Goal: Task Accomplishment & Management: Manage account settings

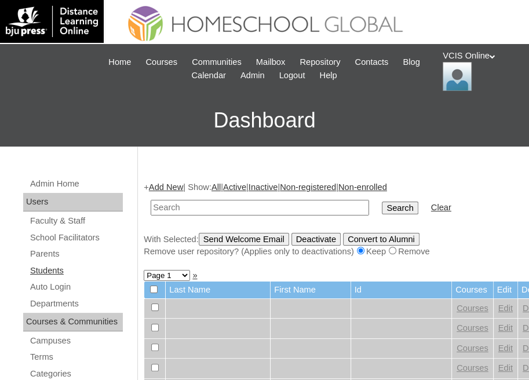
click at [42, 275] on link "Students" at bounding box center [76, 271] width 94 height 14
type input "VCIS007-2A-SA2025"
click at [382, 206] on input "Search" at bounding box center [400, 208] width 36 height 13
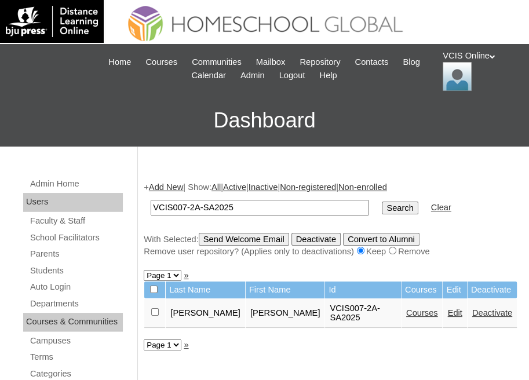
click at [413, 308] on link "Courses" at bounding box center [422, 312] width 32 height 9
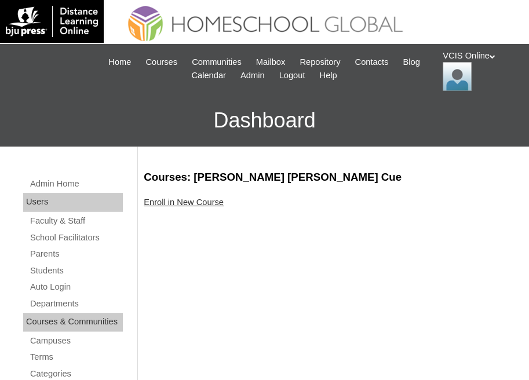
click at [181, 205] on link "Enroll in New Course" at bounding box center [184, 202] width 80 height 9
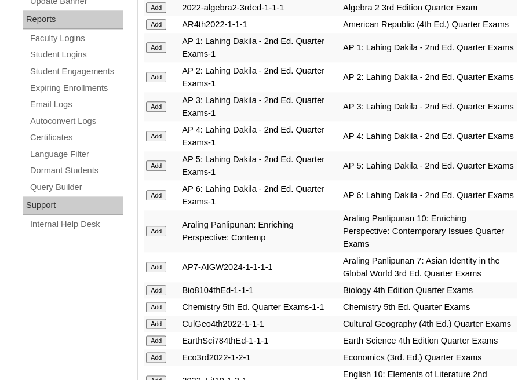
scroll to position [695, 0]
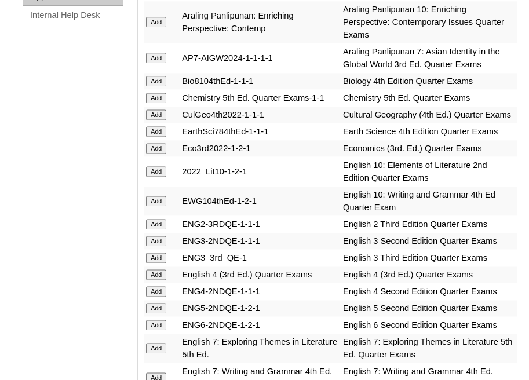
scroll to position [906, 0]
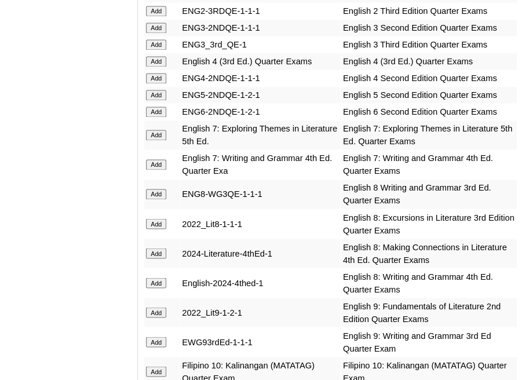
scroll to position [1141, 0]
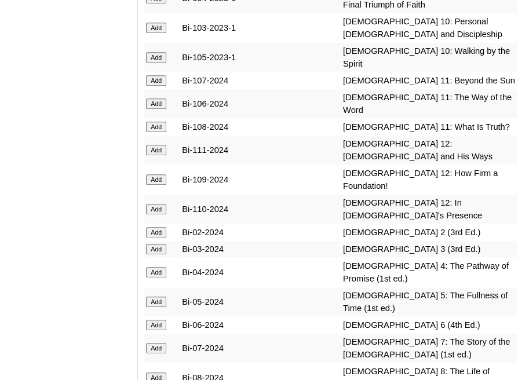
scroll to position [3184, 0]
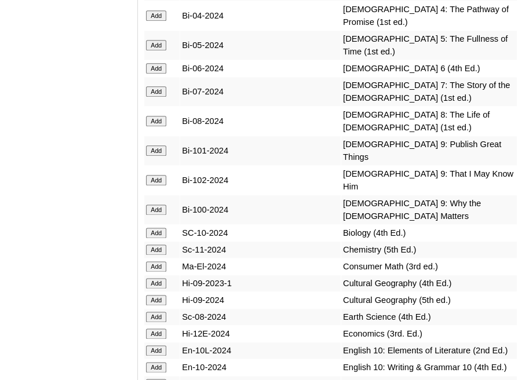
scroll to position [3459, 0]
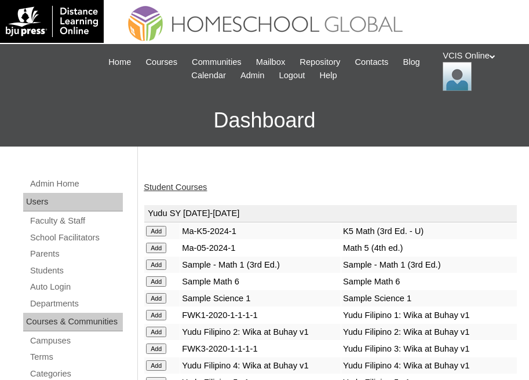
scroll to position [59, 0]
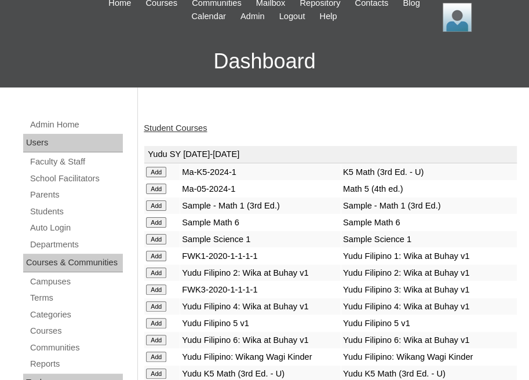
click at [172, 126] on link "Student Courses" at bounding box center [175, 127] width 63 height 9
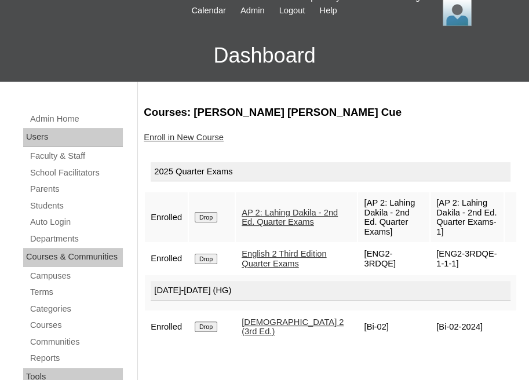
scroll to position [67, 0]
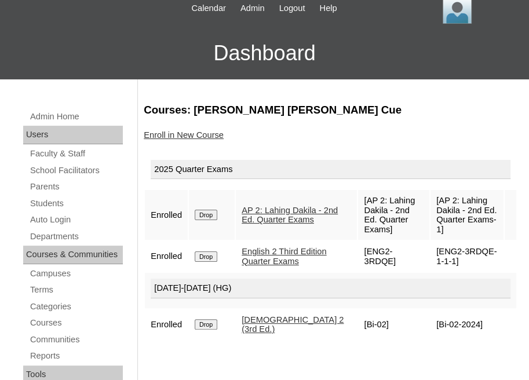
click at [209, 210] on input "Drop" at bounding box center [206, 215] width 23 height 10
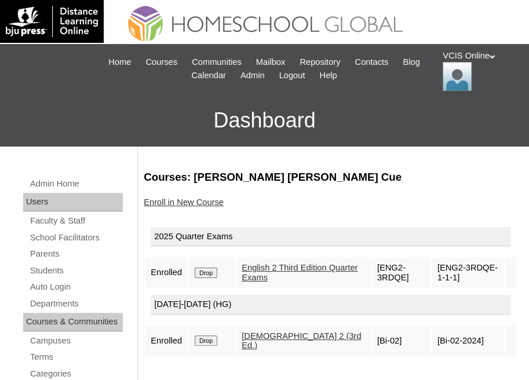
click at [209, 268] on input "Drop" at bounding box center [206, 273] width 23 height 10
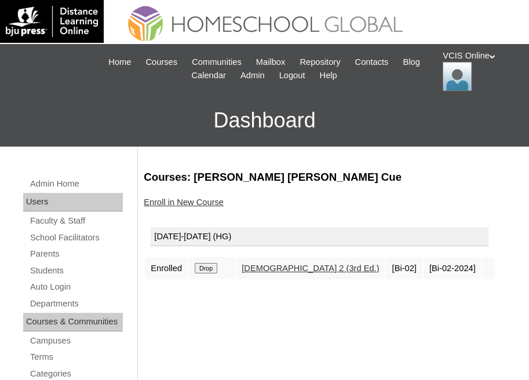
click at [203, 201] on link "Enroll in New Course" at bounding box center [184, 202] width 80 height 9
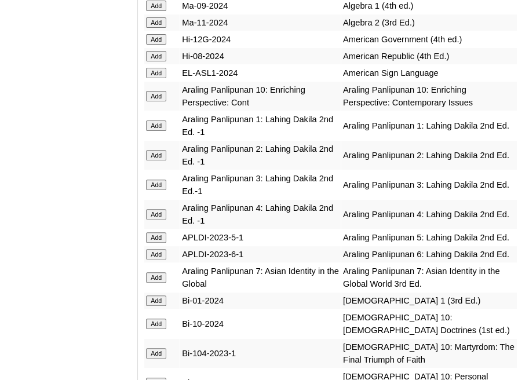
scroll to position [2827, 0]
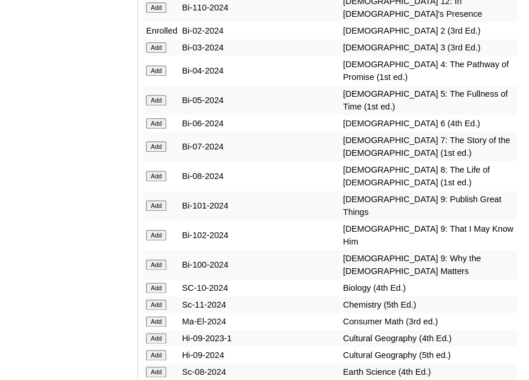
scroll to position [3385, 0]
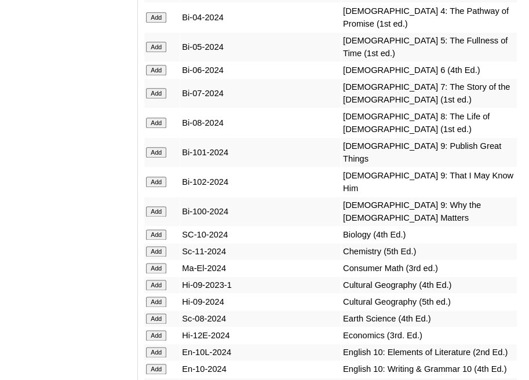
scroll to position [3438, 0]
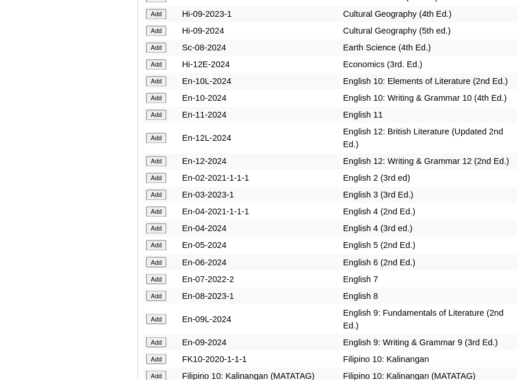
scroll to position [3718, 0]
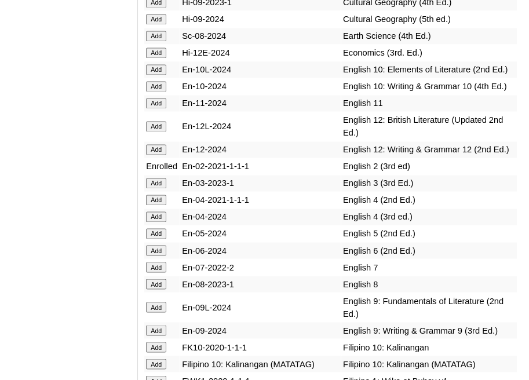
scroll to position [3744, 0]
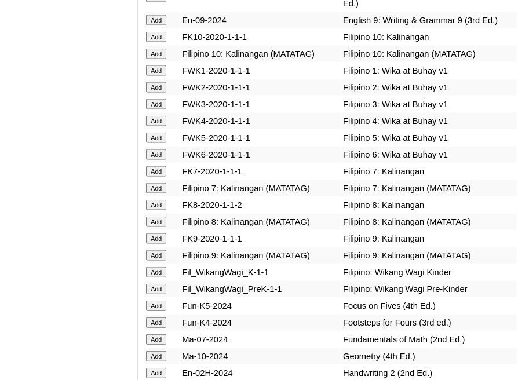
scroll to position [4033, 0]
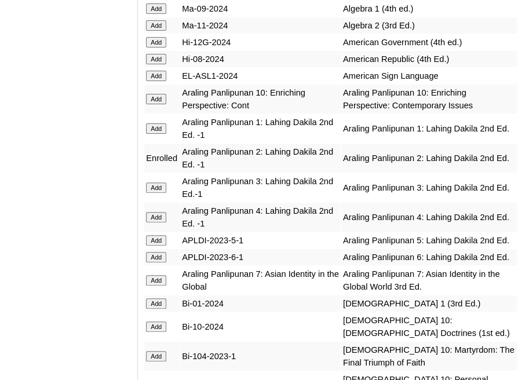
scroll to position [3239, 0]
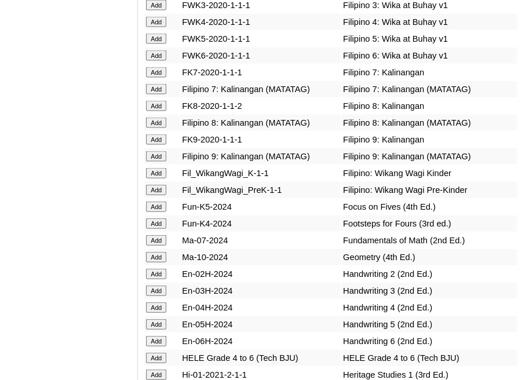
scroll to position [4132, 0]
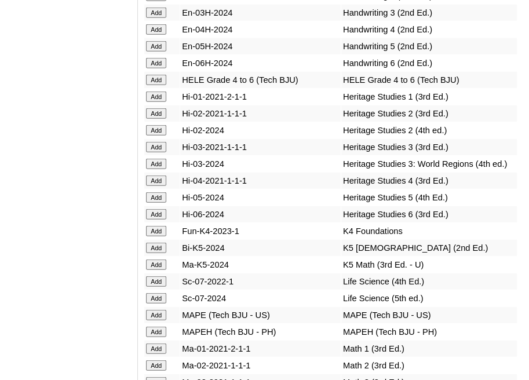
scroll to position [4413, 0]
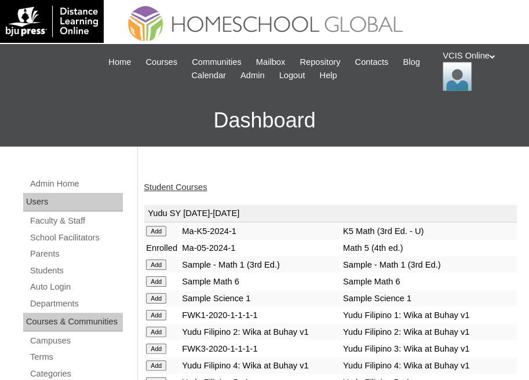
click at [172, 184] on link "Student Courses" at bounding box center [175, 187] width 63 height 9
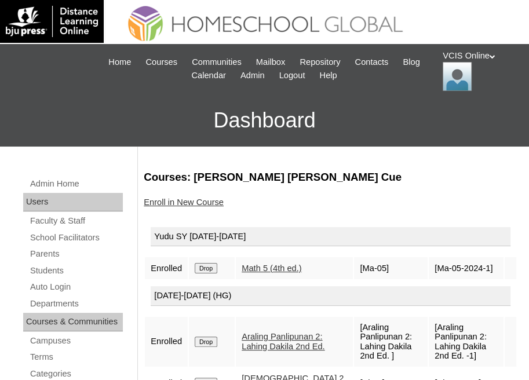
click at [206, 267] on input "Drop" at bounding box center [206, 268] width 23 height 10
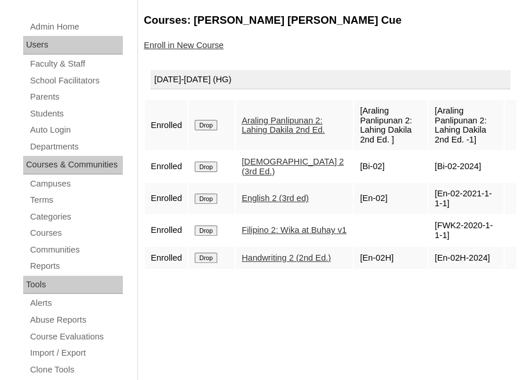
scroll to position [160, 0]
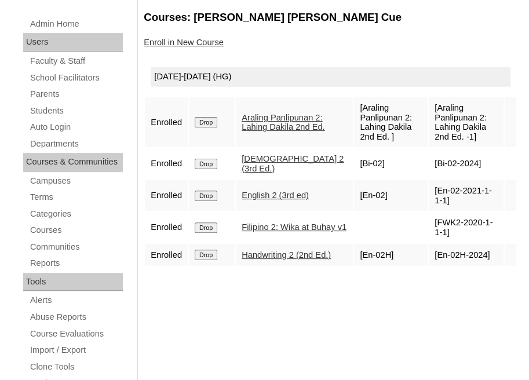
click at [172, 44] on link "Enroll in New Course" at bounding box center [184, 42] width 80 height 9
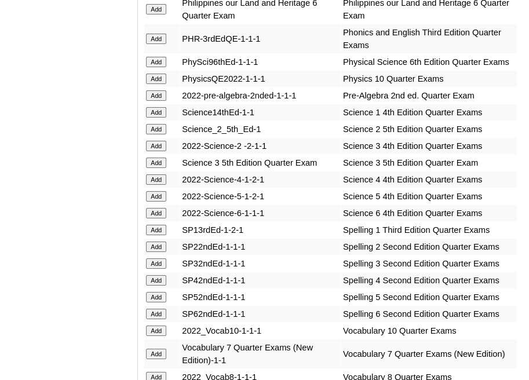
scroll to position [2369, 0]
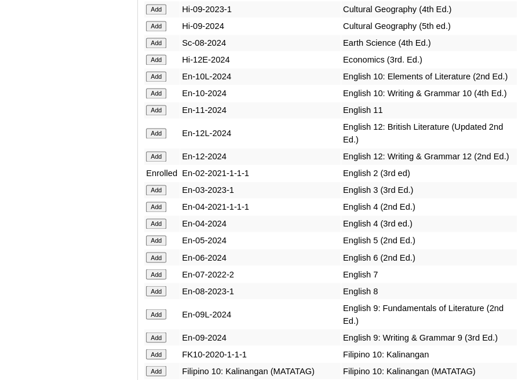
scroll to position [4050, 0]
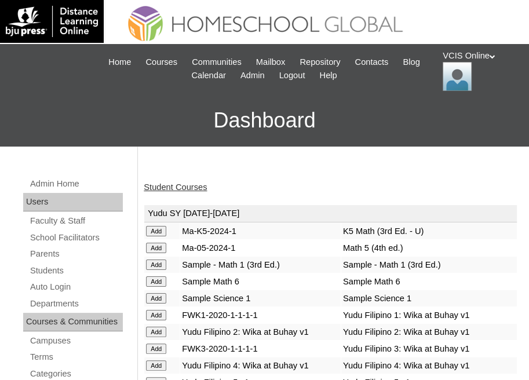
click at [170, 187] on link "Student Courses" at bounding box center [175, 187] width 63 height 9
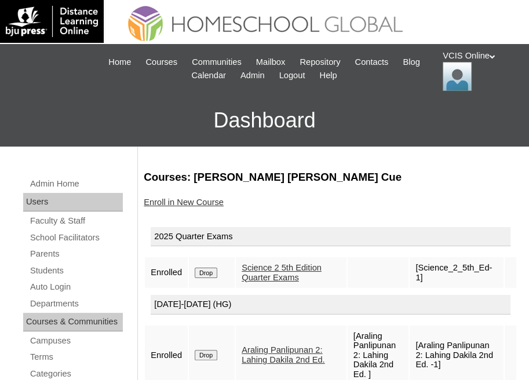
click at [210, 278] on input "Drop" at bounding box center [206, 273] width 23 height 10
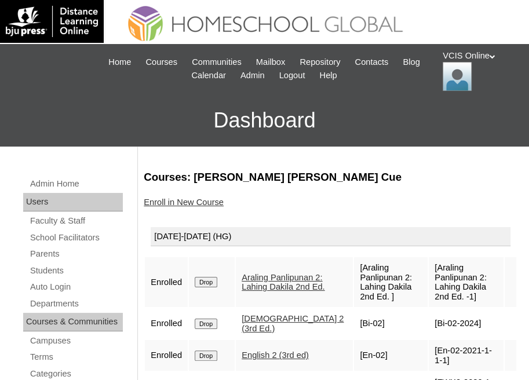
click at [177, 201] on link "Enroll in New Course" at bounding box center [184, 202] width 80 height 9
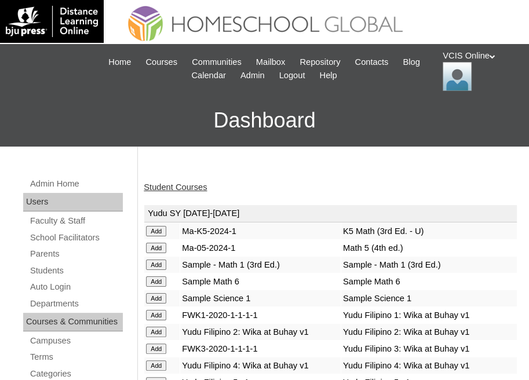
click at [180, 186] on link "Student Courses" at bounding box center [175, 187] width 63 height 9
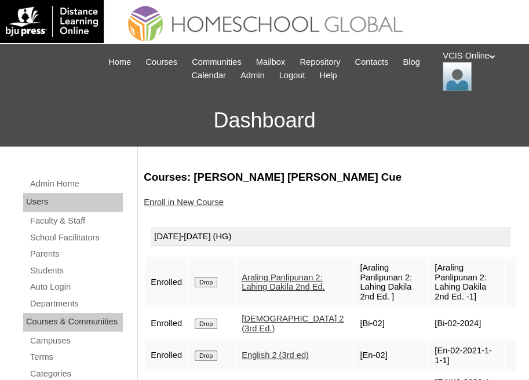
click at [205, 202] on link "Enroll in New Course" at bounding box center [184, 202] width 80 height 9
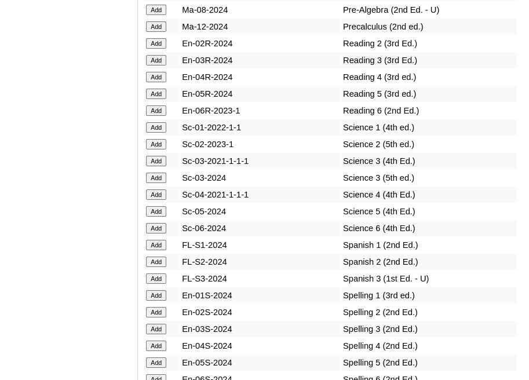
scroll to position [5150, 0]
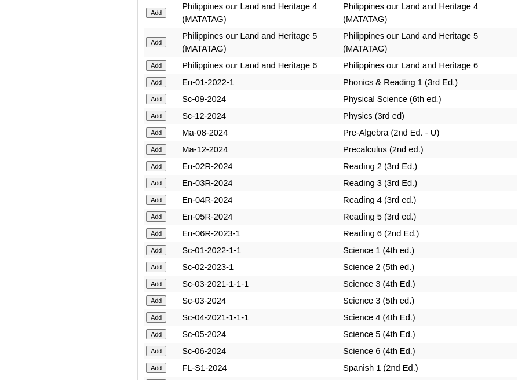
scroll to position [5031, 0]
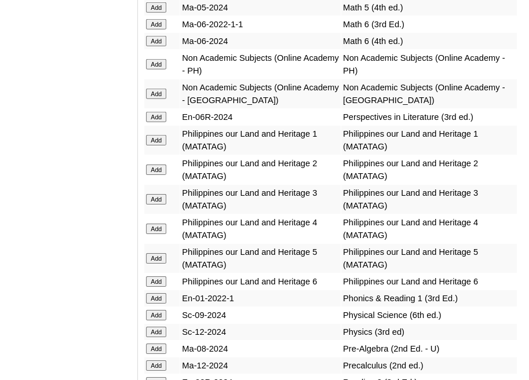
scroll to position [4815, 0]
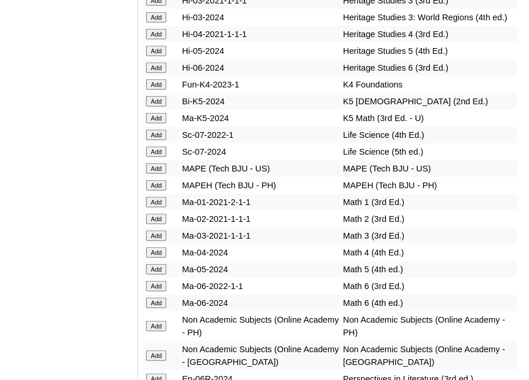
scroll to position [4526, 0]
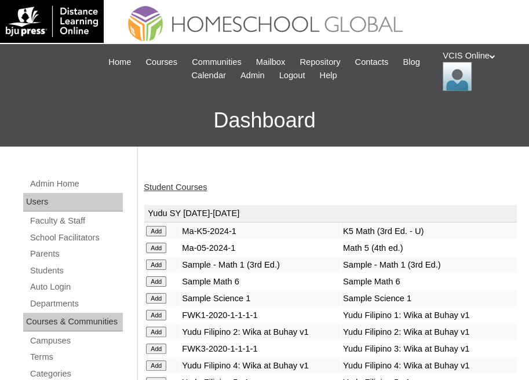
click at [165, 187] on link "Student Courses" at bounding box center [175, 187] width 63 height 9
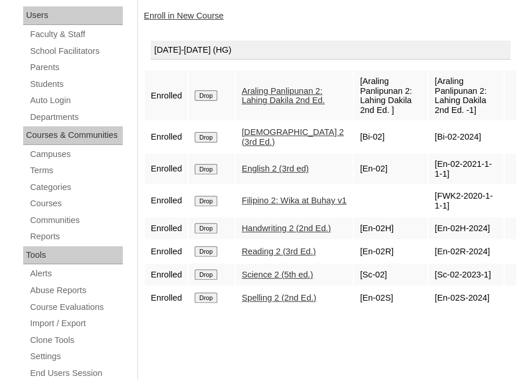
scroll to position [187, 0]
click at [183, 14] on link "Enroll in New Course" at bounding box center [184, 14] width 80 height 9
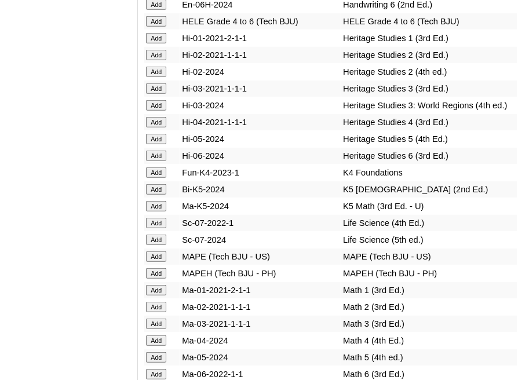
scroll to position [4466, 0]
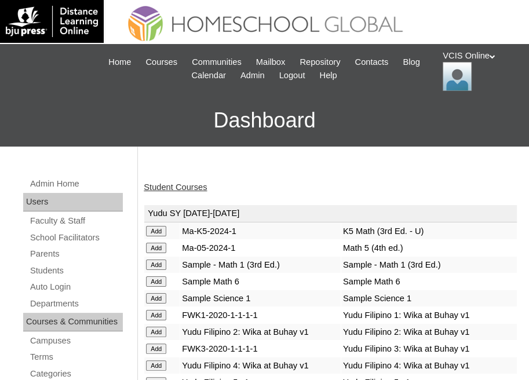
click at [191, 189] on link "Student Courses" at bounding box center [175, 187] width 63 height 9
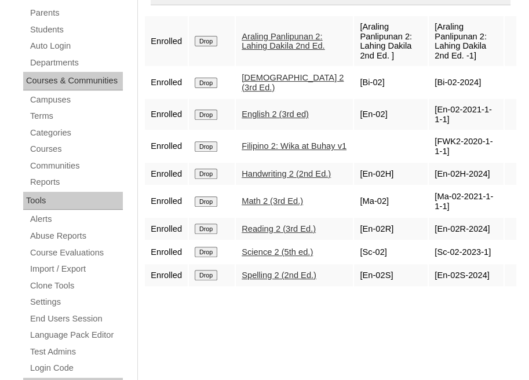
scroll to position [241, 0]
